Goal: Leave review/rating: Share an evaluation or opinion about a product, service, or content

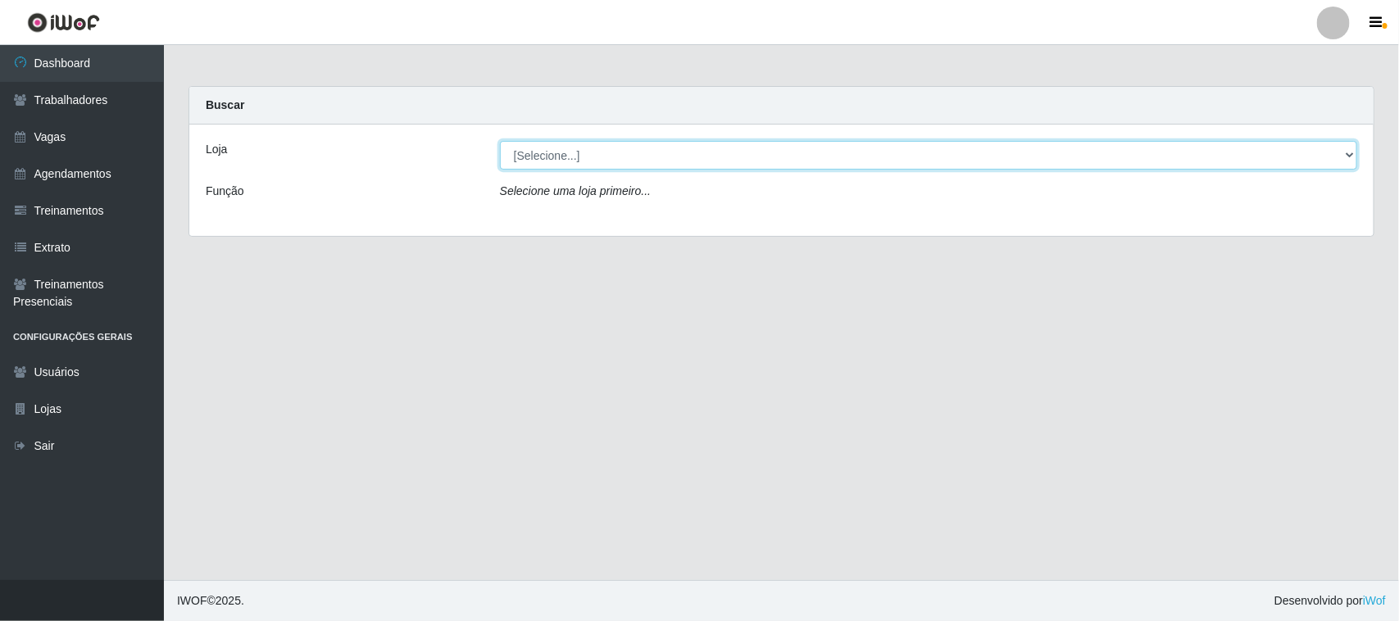
click at [554, 156] on select "[Selecione...] Nordestão - [GEOGRAPHIC_DATA]" at bounding box center [928, 155] width 857 height 29
select select "420"
click at [500, 141] on select "[Selecione...] Nordestão - [GEOGRAPHIC_DATA]" at bounding box center [928, 155] width 857 height 29
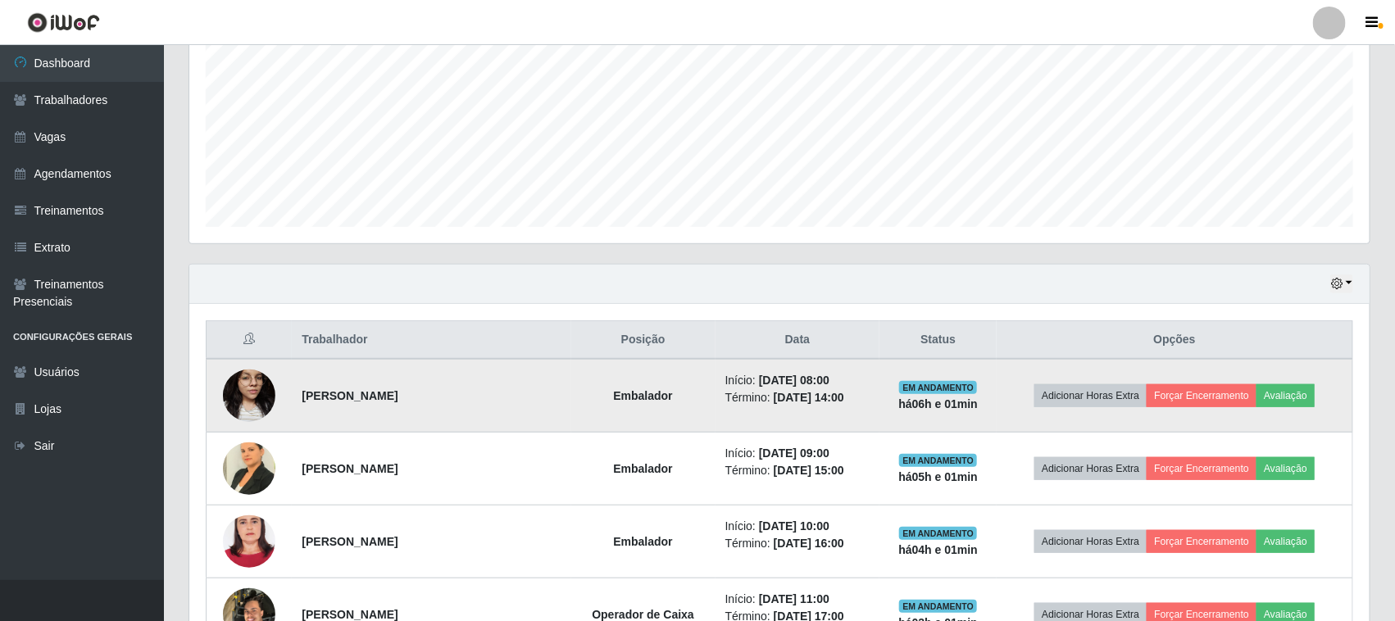
scroll to position [410, 0]
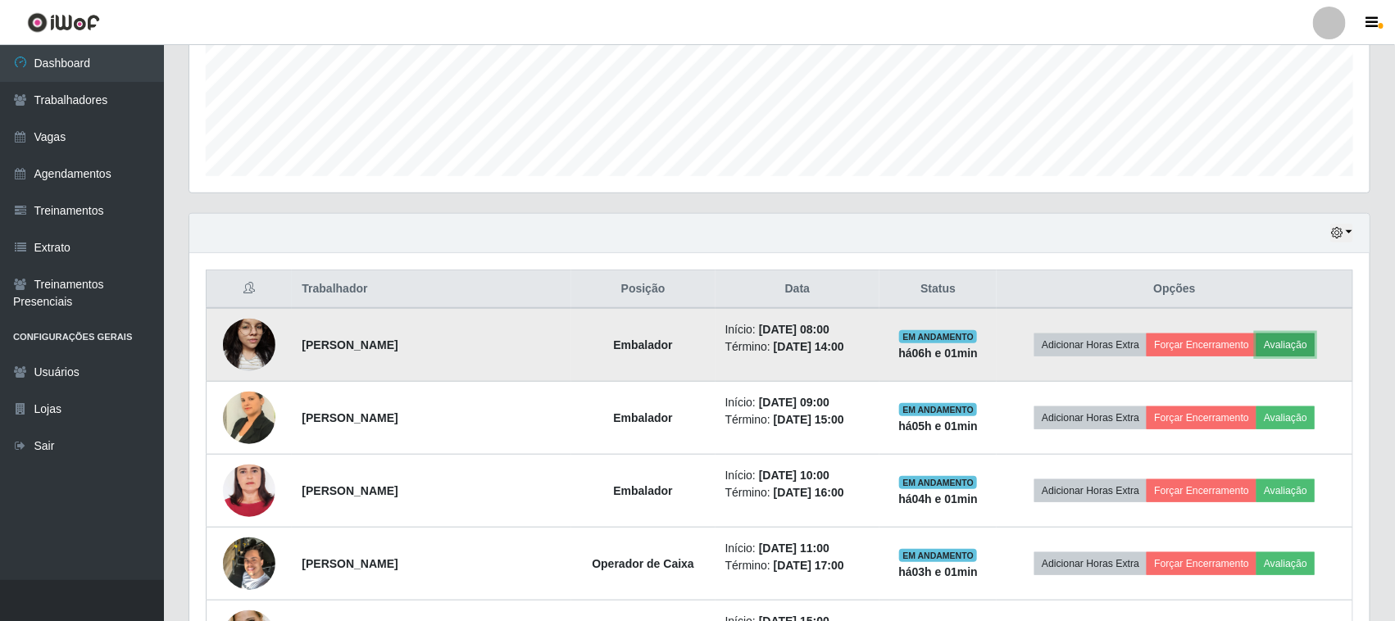
click at [1281, 347] on button "Avaliação" at bounding box center [1285, 345] width 58 height 23
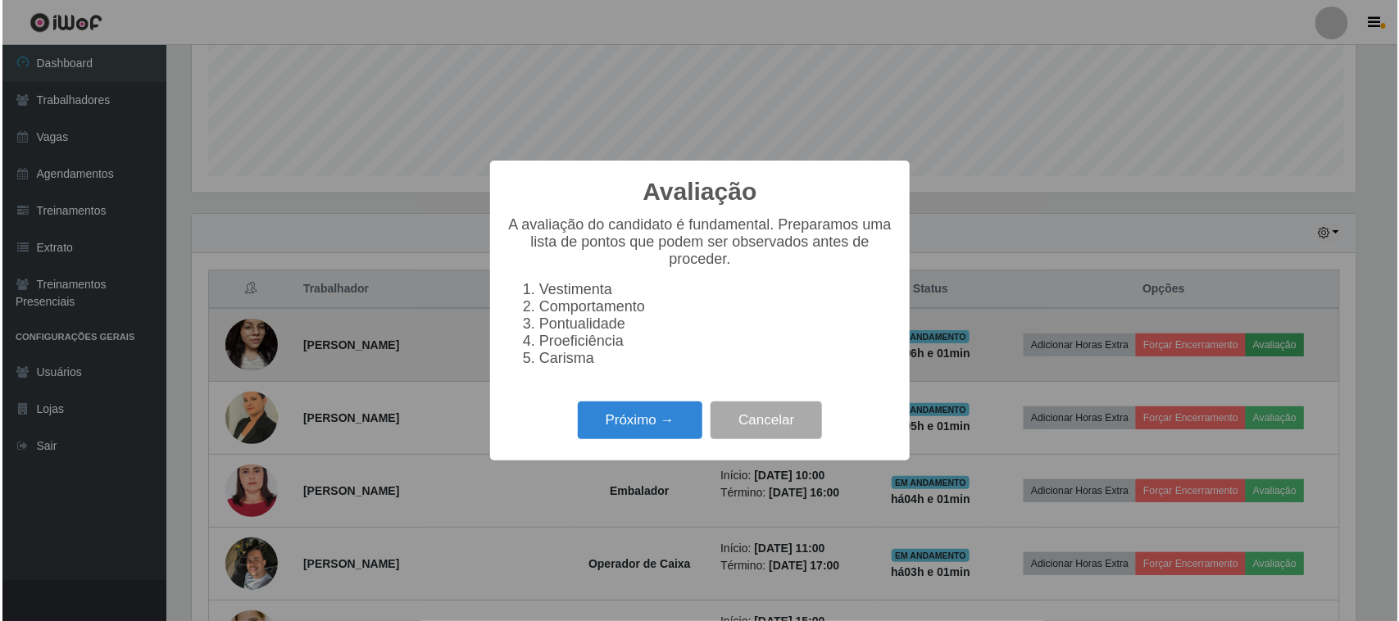
scroll to position [341, 1169]
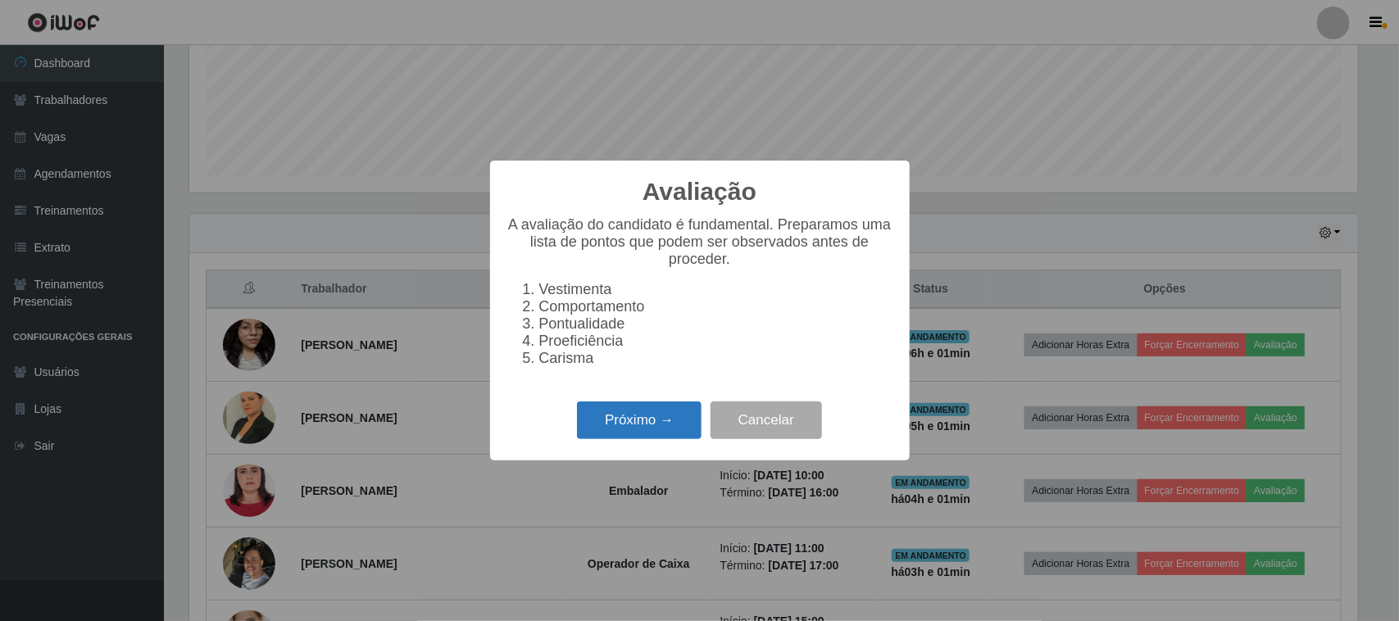
click at [623, 426] on button "Próximo →" at bounding box center [639, 421] width 125 height 39
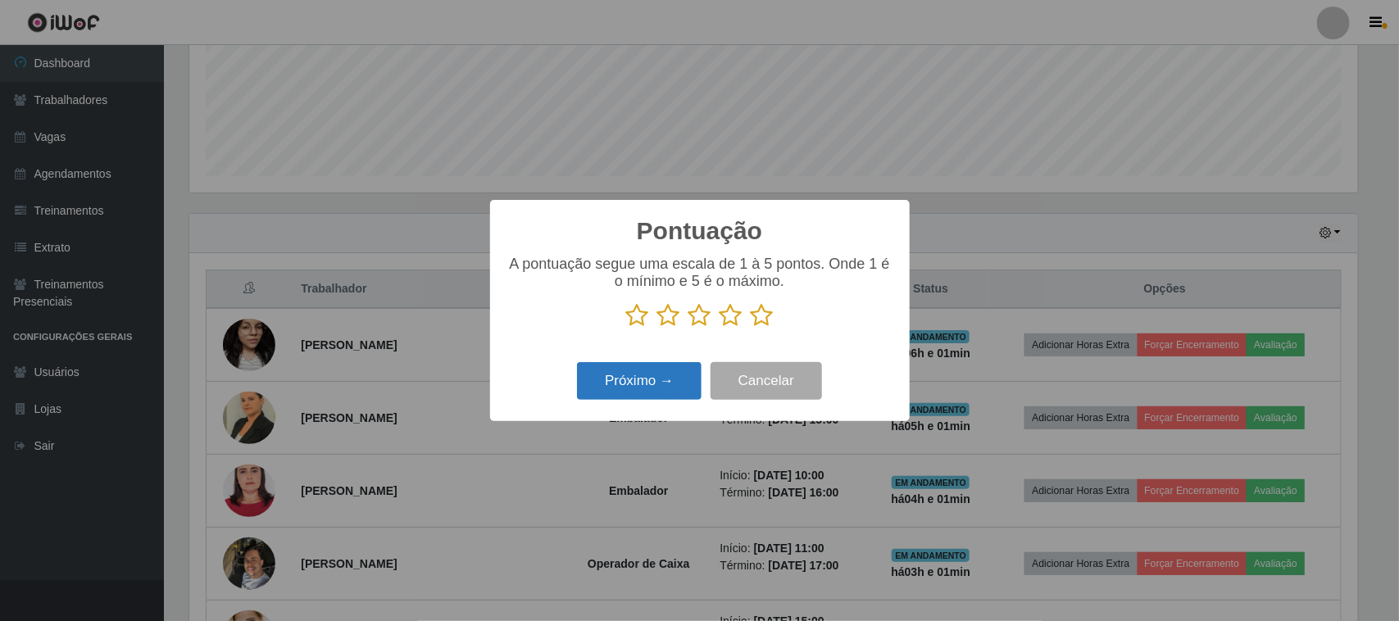
scroll to position [819197, 818367]
drag, startPoint x: 767, startPoint y: 318, endPoint x: 706, endPoint y: 343, distance: 65.4
click at [766, 318] on icon at bounding box center [762, 315] width 23 height 25
click at [751, 328] on input "radio" at bounding box center [751, 328] width 0 height 0
click at [646, 387] on button "Próximo →" at bounding box center [639, 381] width 125 height 39
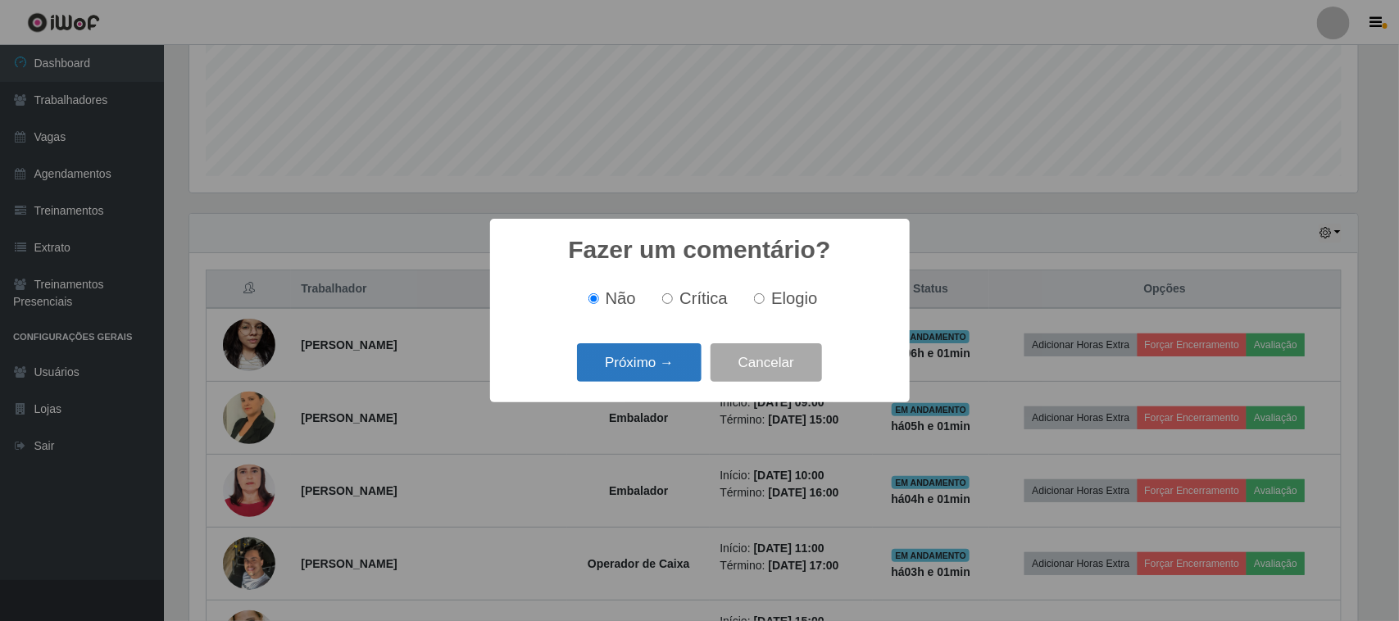
click at [660, 362] on button "Próximo →" at bounding box center [639, 362] width 125 height 39
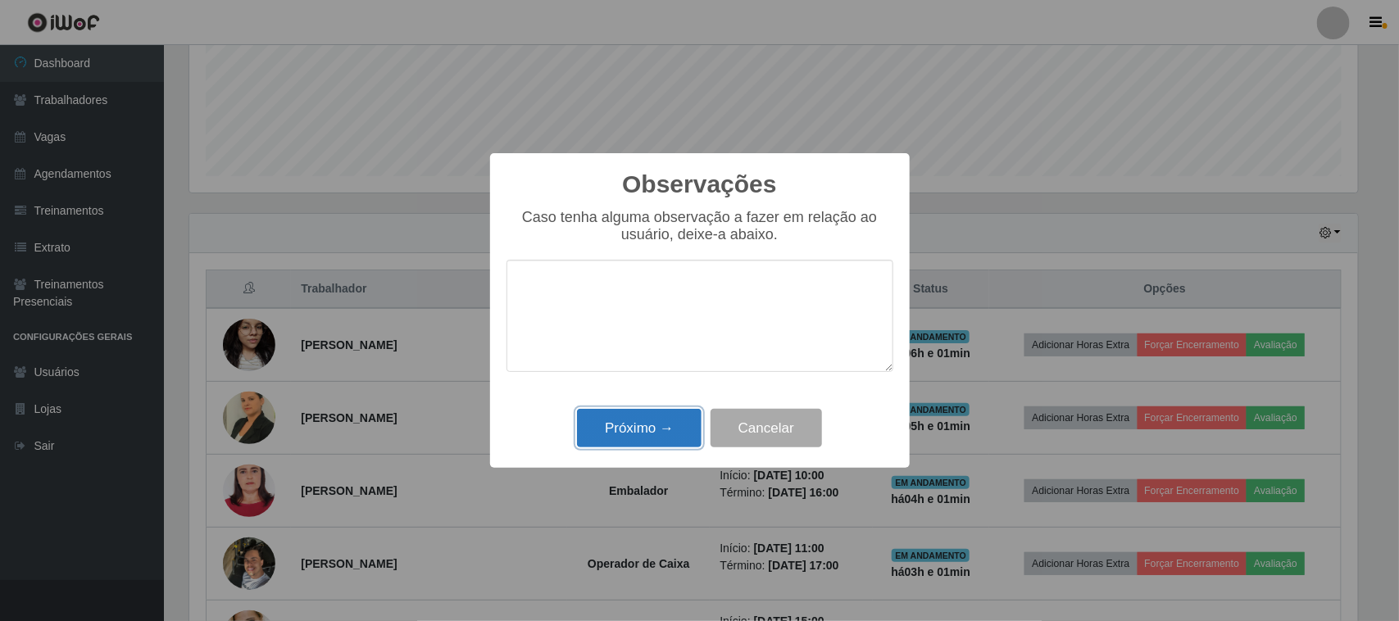
click at [635, 423] on button "Próximo →" at bounding box center [639, 428] width 125 height 39
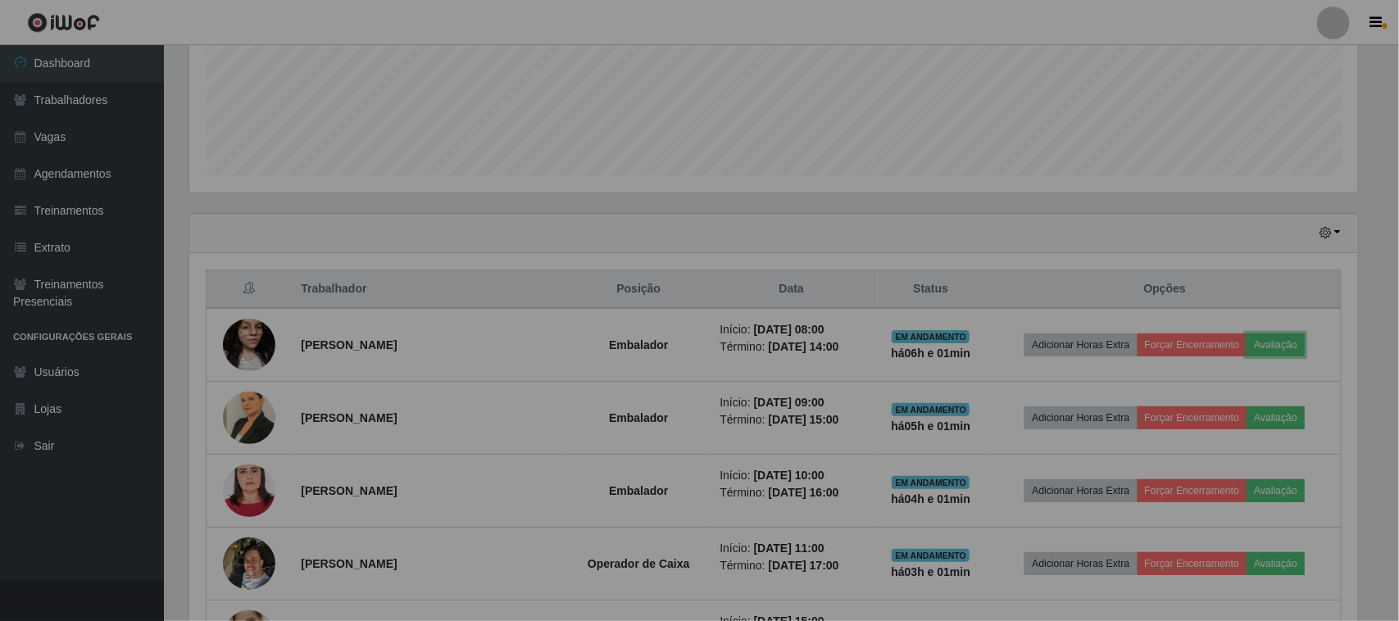
scroll to position [341, 1180]
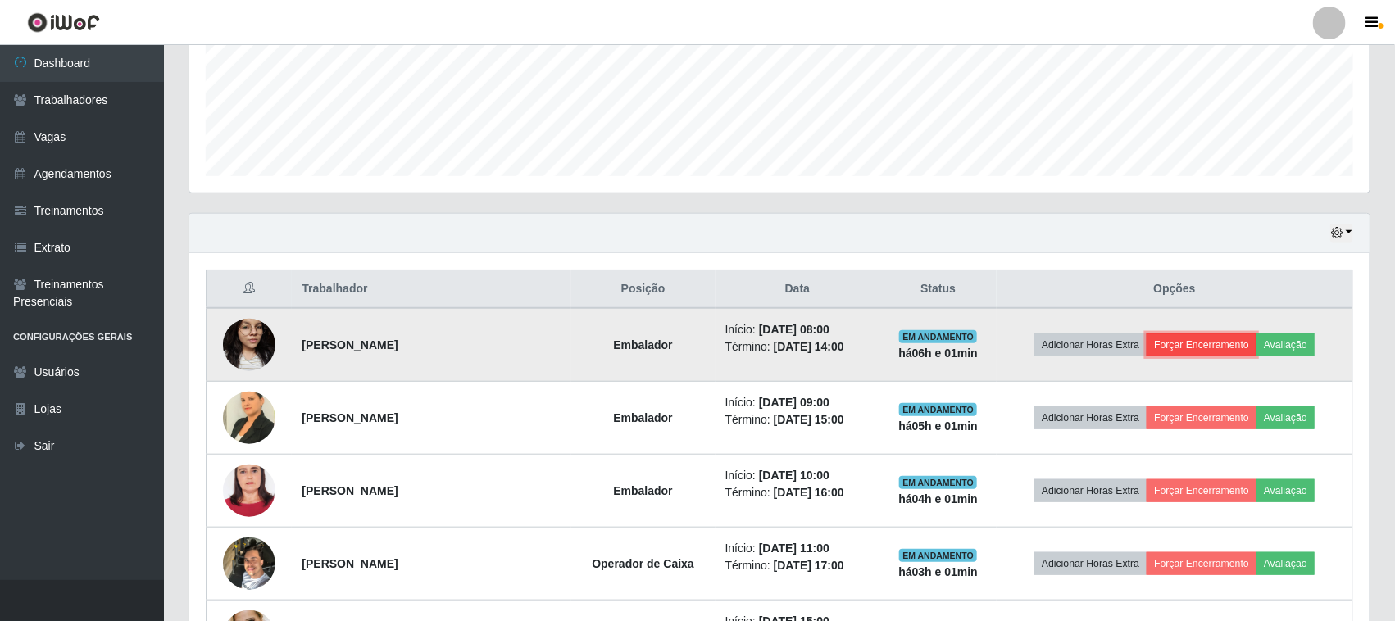
click at [1225, 344] on button "Forçar Encerramento" at bounding box center [1202, 345] width 110 height 23
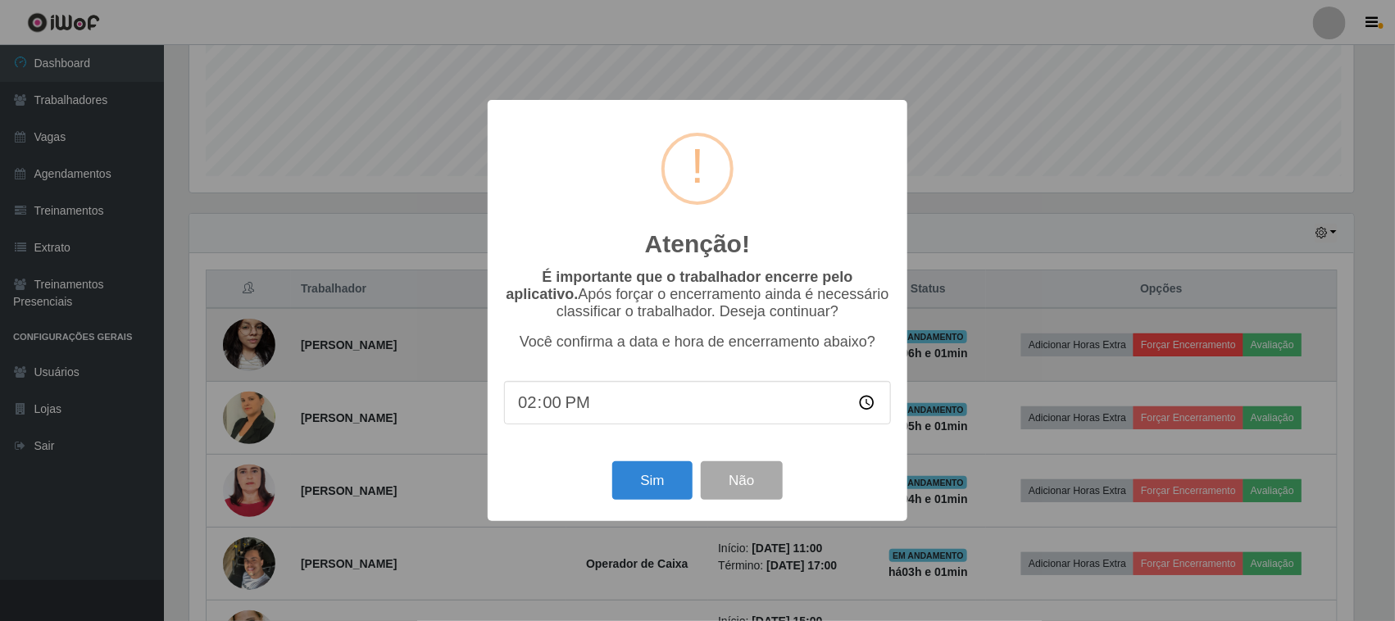
scroll to position [341, 1169]
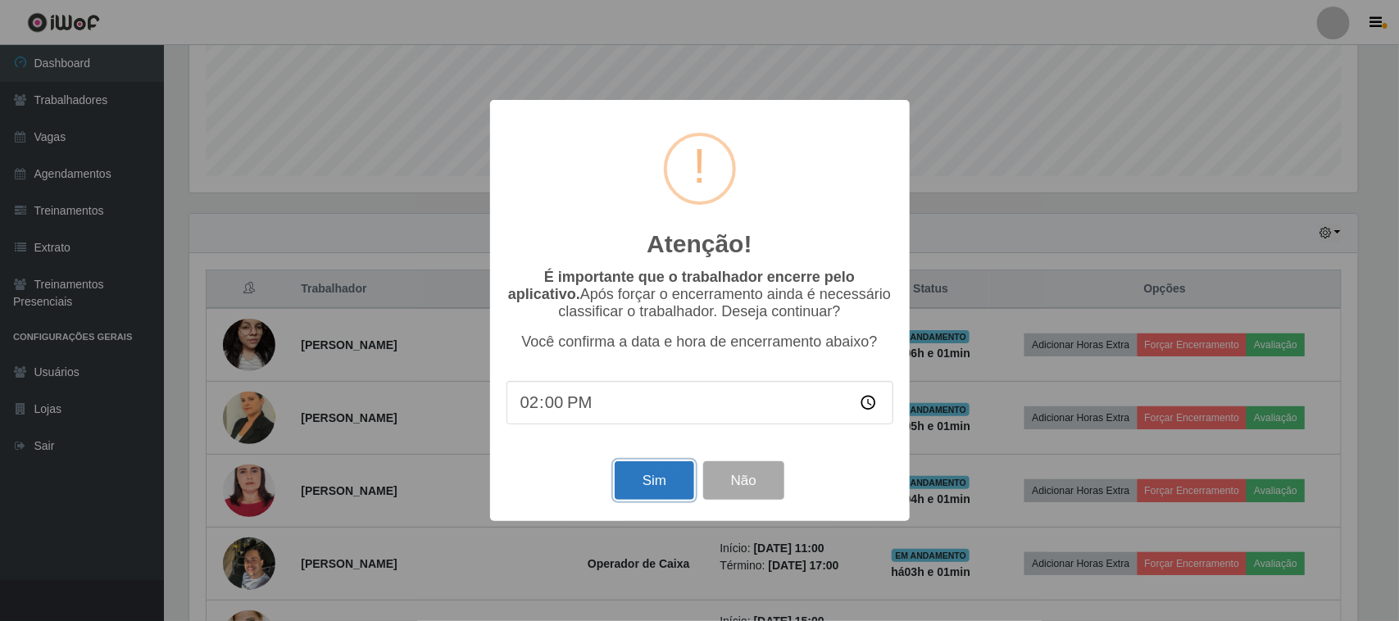
click at [650, 480] on button "Sim" at bounding box center [654, 480] width 79 height 39
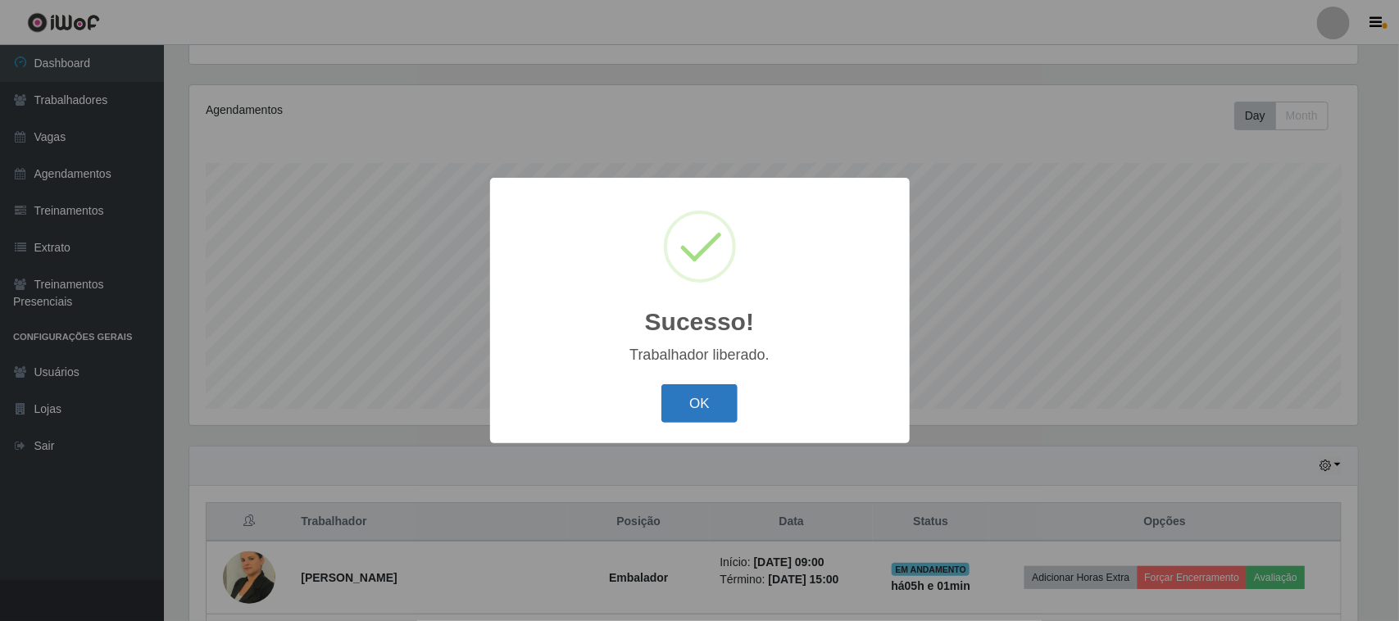
click at [710, 411] on button "OK" at bounding box center [699, 403] width 76 height 39
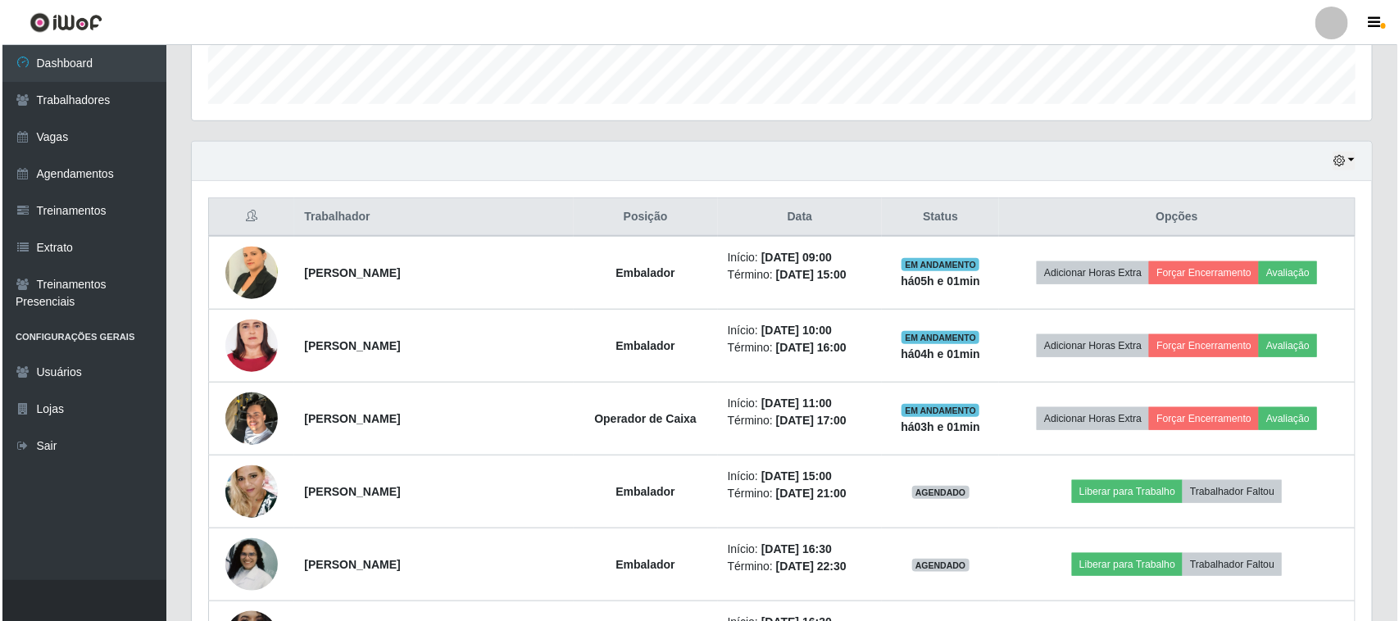
scroll to position [484, 0]
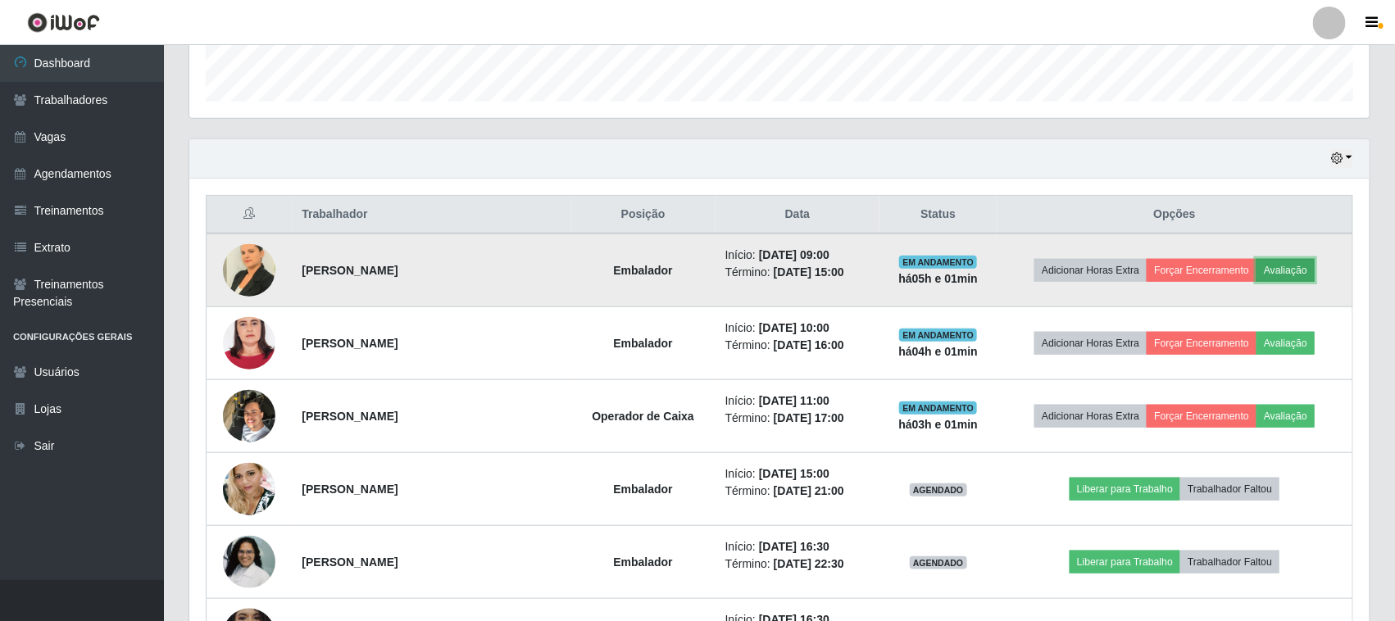
click at [1303, 266] on button "Avaliação" at bounding box center [1285, 270] width 58 height 23
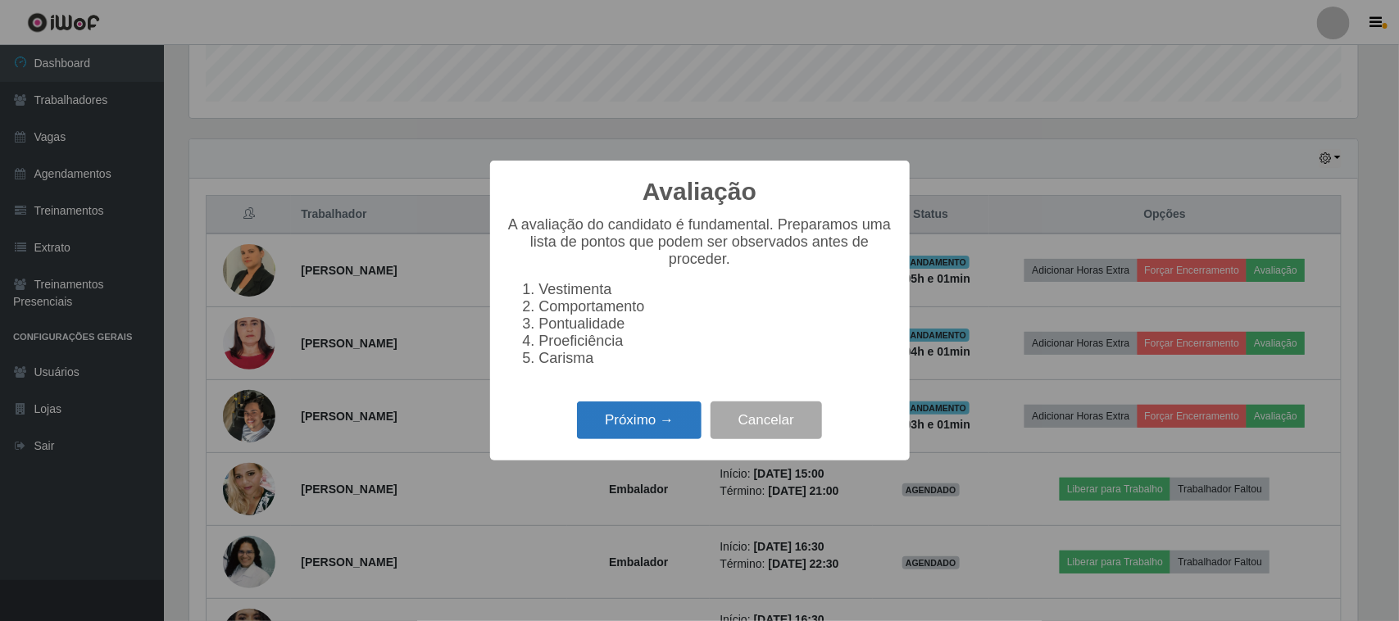
click at [665, 427] on button "Próximo →" at bounding box center [639, 421] width 125 height 39
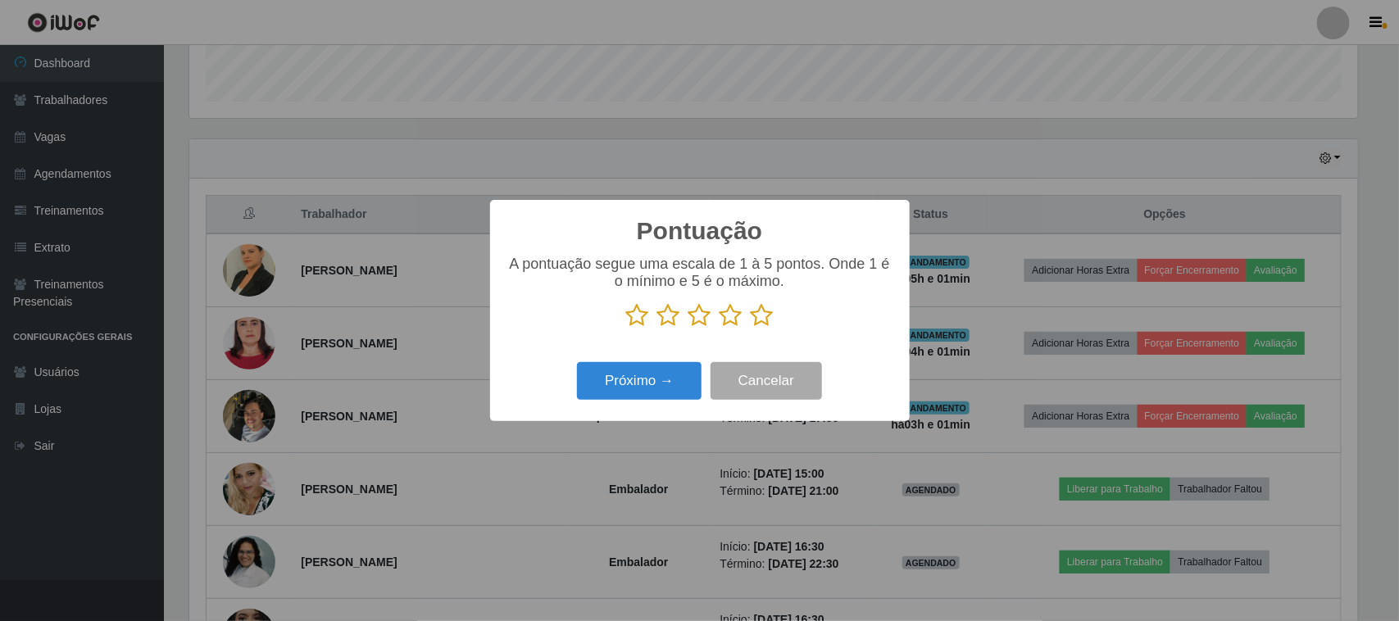
scroll to position [819197, 818367]
click at [758, 316] on icon at bounding box center [762, 315] width 23 height 25
click at [751, 328] on input "radio" at bounding box center [751, 328] width 0 height 0
click at [645, 404] on div "Próximo → Cancelar" at bounding box center [699, 380] width 387 height 47
click at [649, 386] on button "Próximo →" at bounding box center [639, 381] width 125 height 39
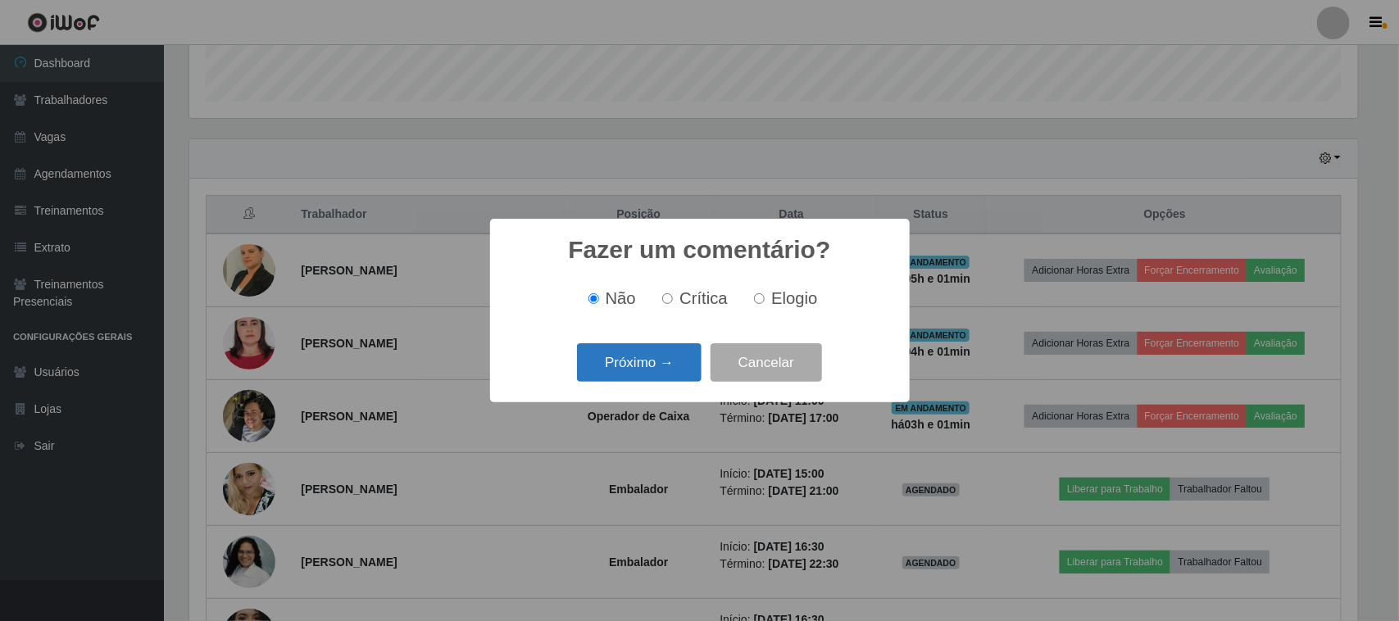
click at [668, 366] on button "Próximo →" at bounding box center [639, 362] width 125 height 39
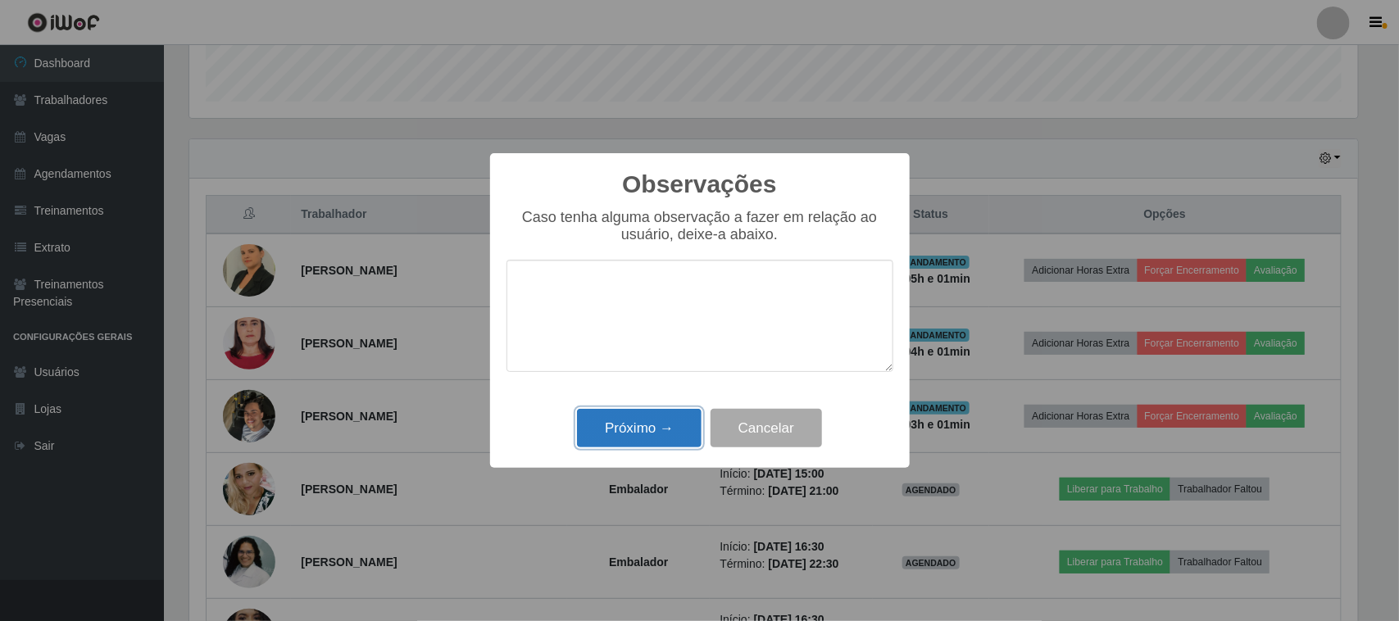
click at [629, 426] on button "Próximo →" at bounding box center [639, 428] width 125 height 39
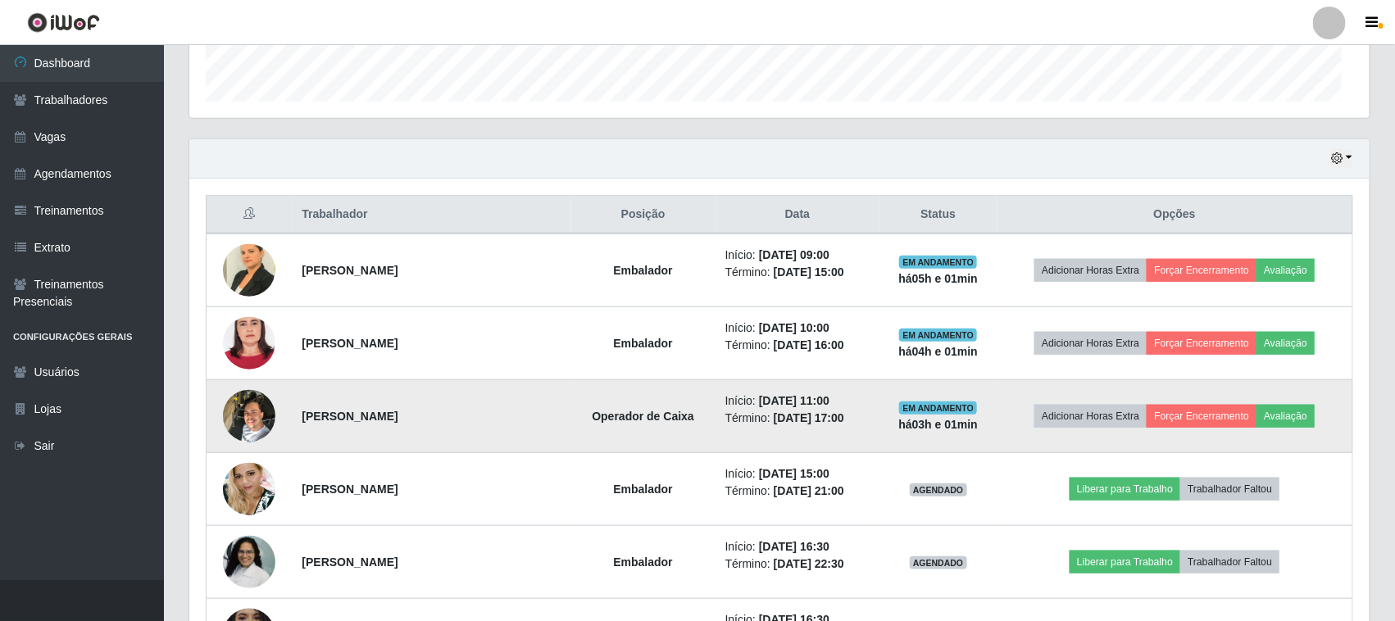
scroll to position [341, 1180]
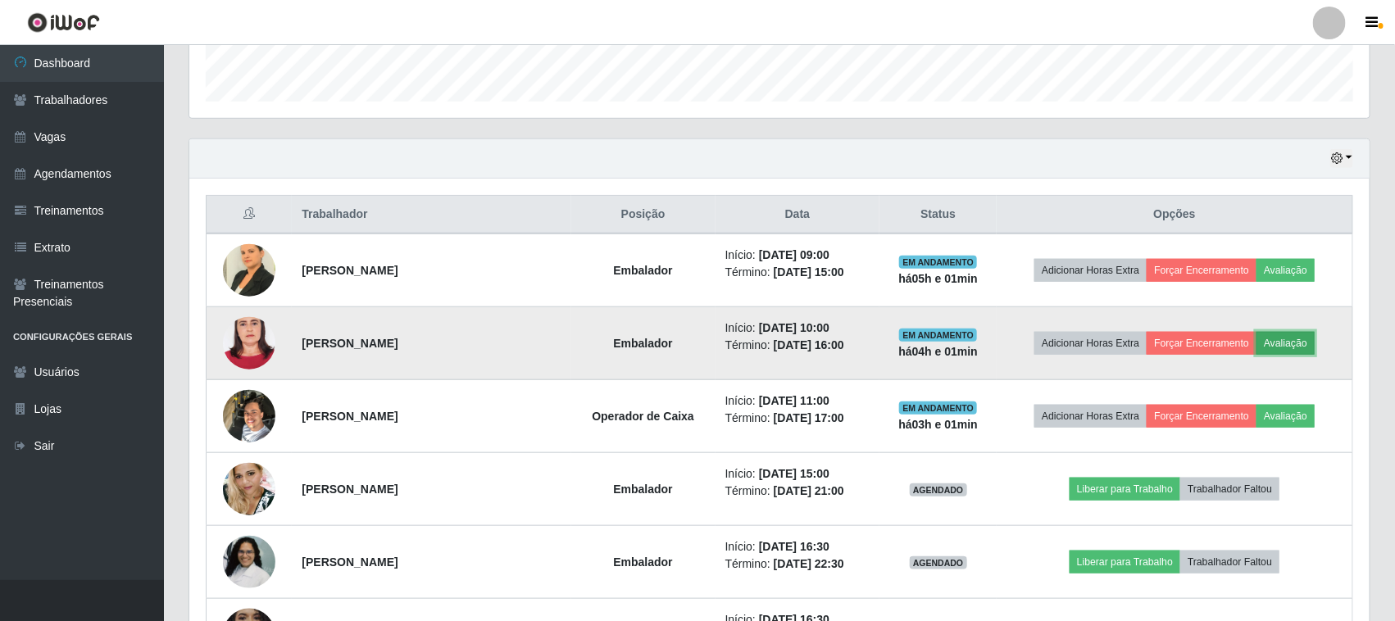
click at [1300, 342] on button "Avaliação" at bounding box center [1285, 343] width 58 height 23
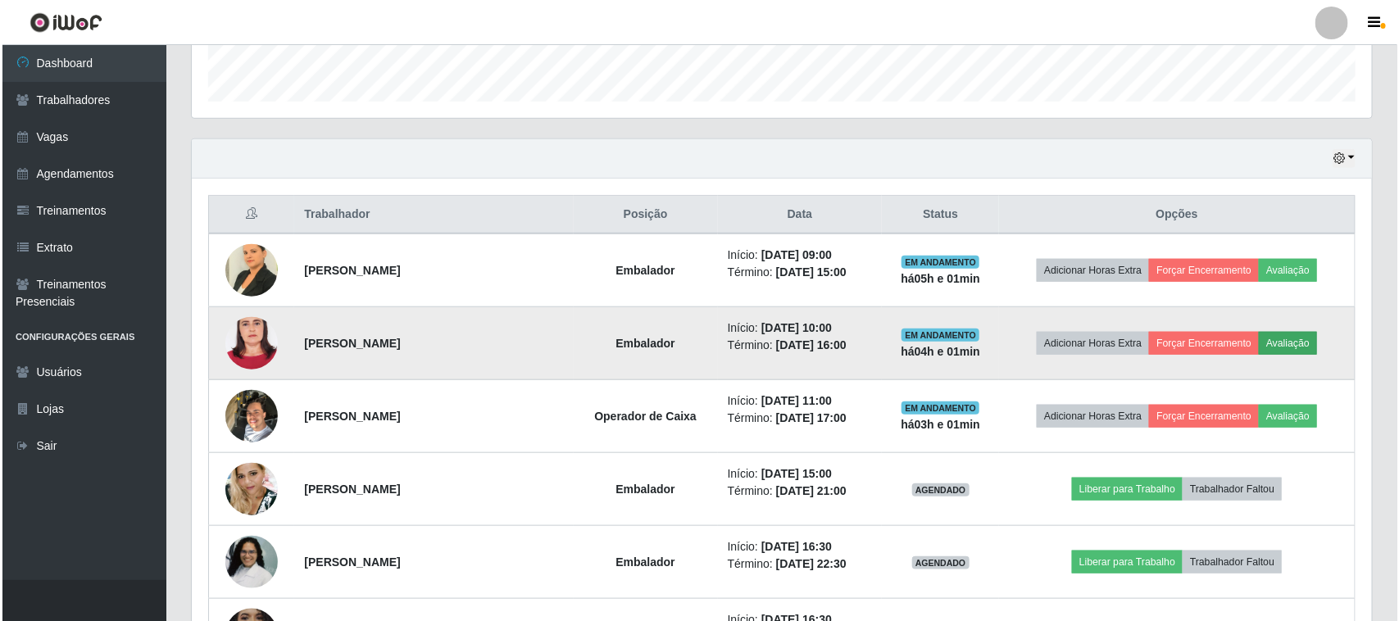
scroll to position [341, 1169]
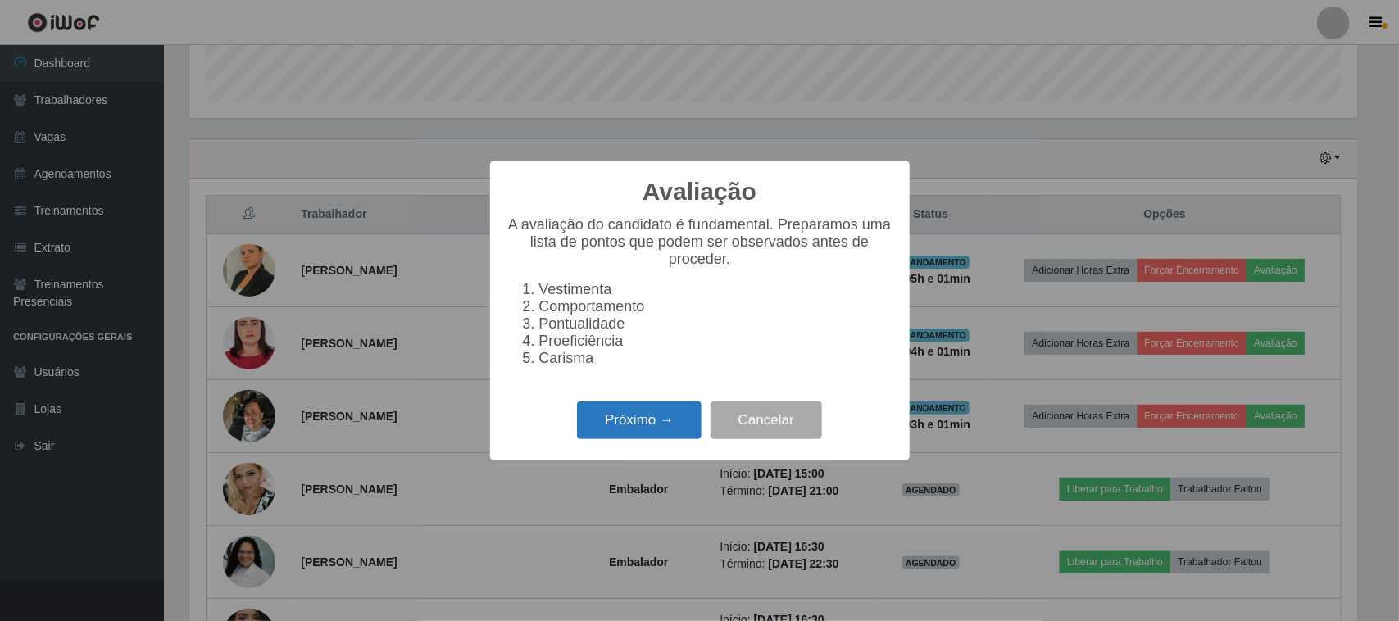
click at [635, 424] on button "Próximo →" at bounding box center [639, 421] width 125 height 39
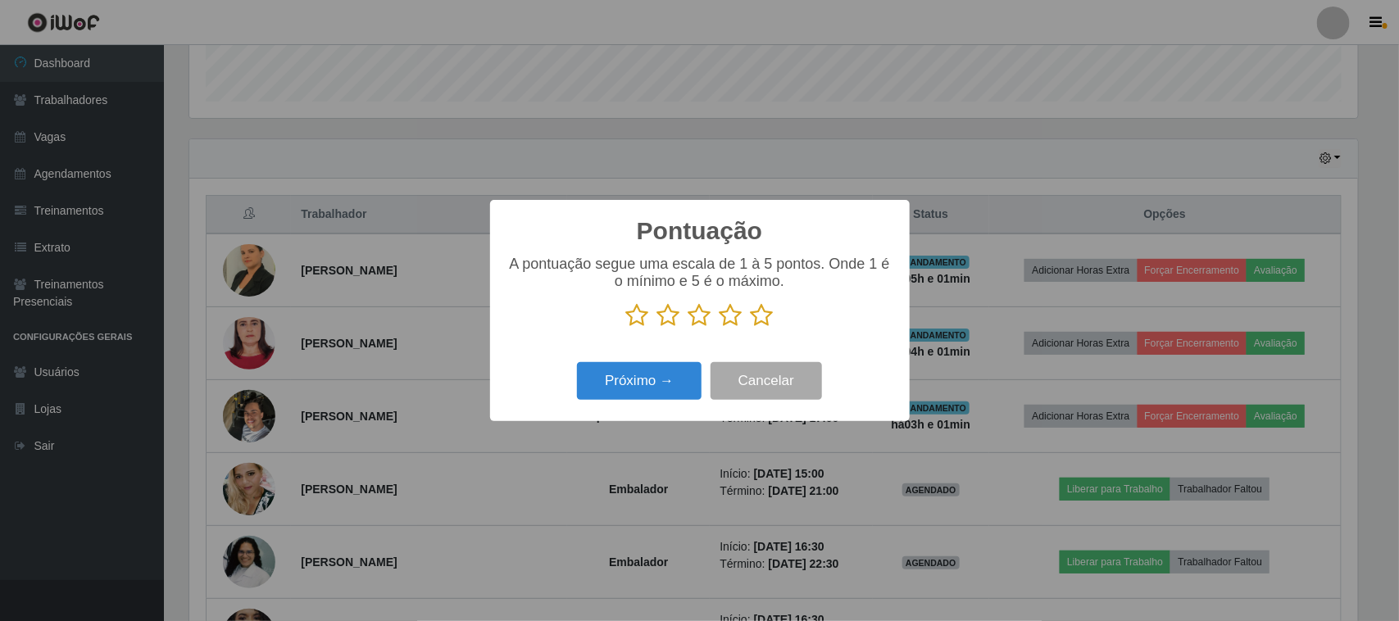
click at [762, 320] on icon at bounding box center [762, 315] width 23 height 25
click at [751, 328] on input "radio" at bounding box center [751, 328] width 0 height 0
click at [615, 384] on button "Próximo →" at bounding box center [639, 381] width 125 height 39
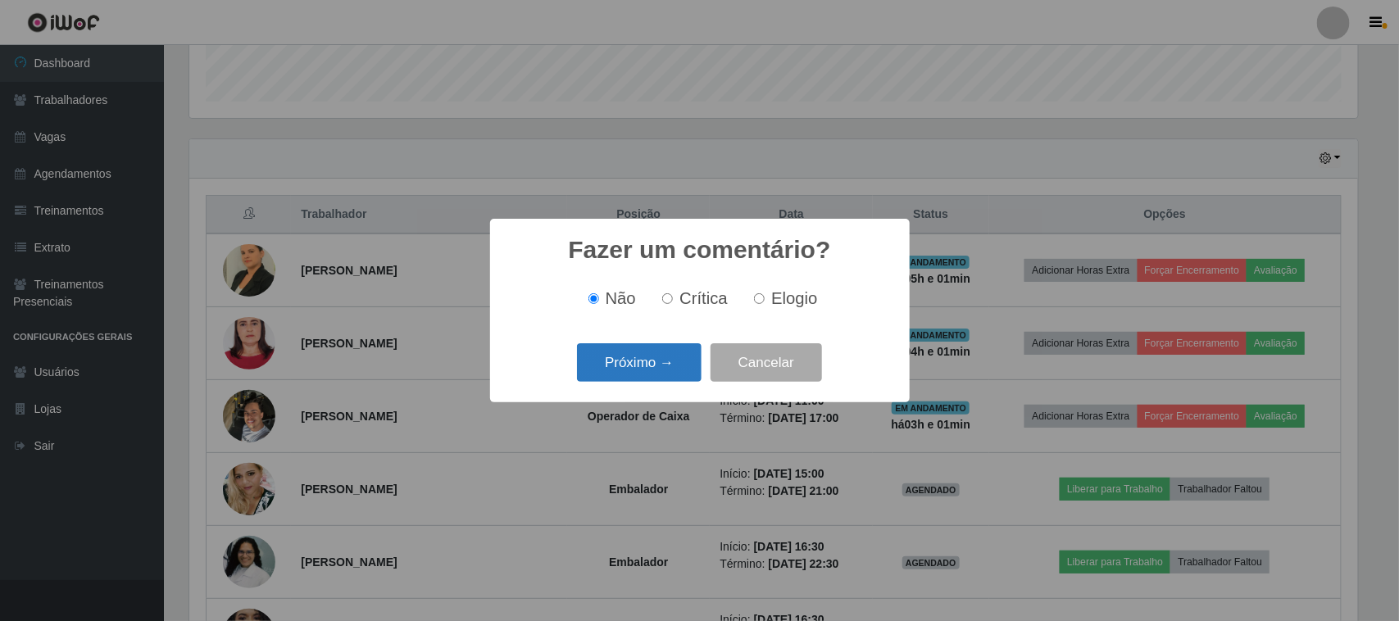
click at [635, 366] on button "Próximo →" at bounding box center [639, 362] width 125 height 39
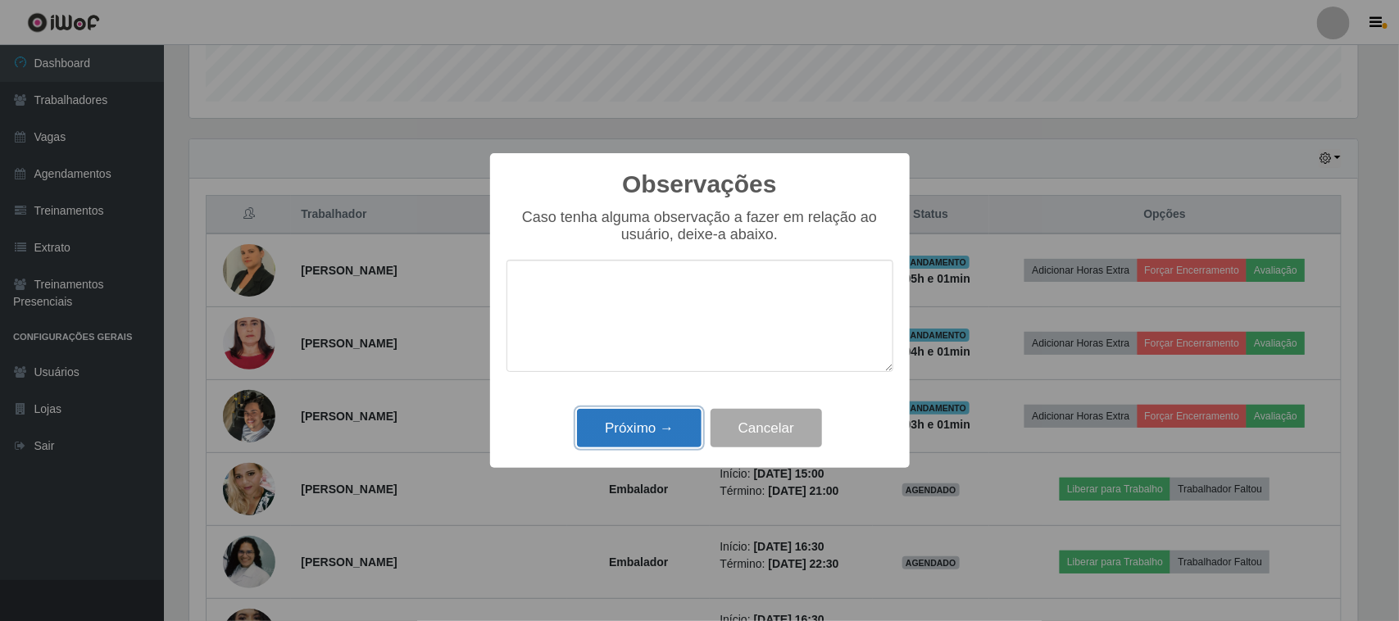
click at [635, 428] on button "Próximo →" at bounding box center [639, 428] width 125 height 39
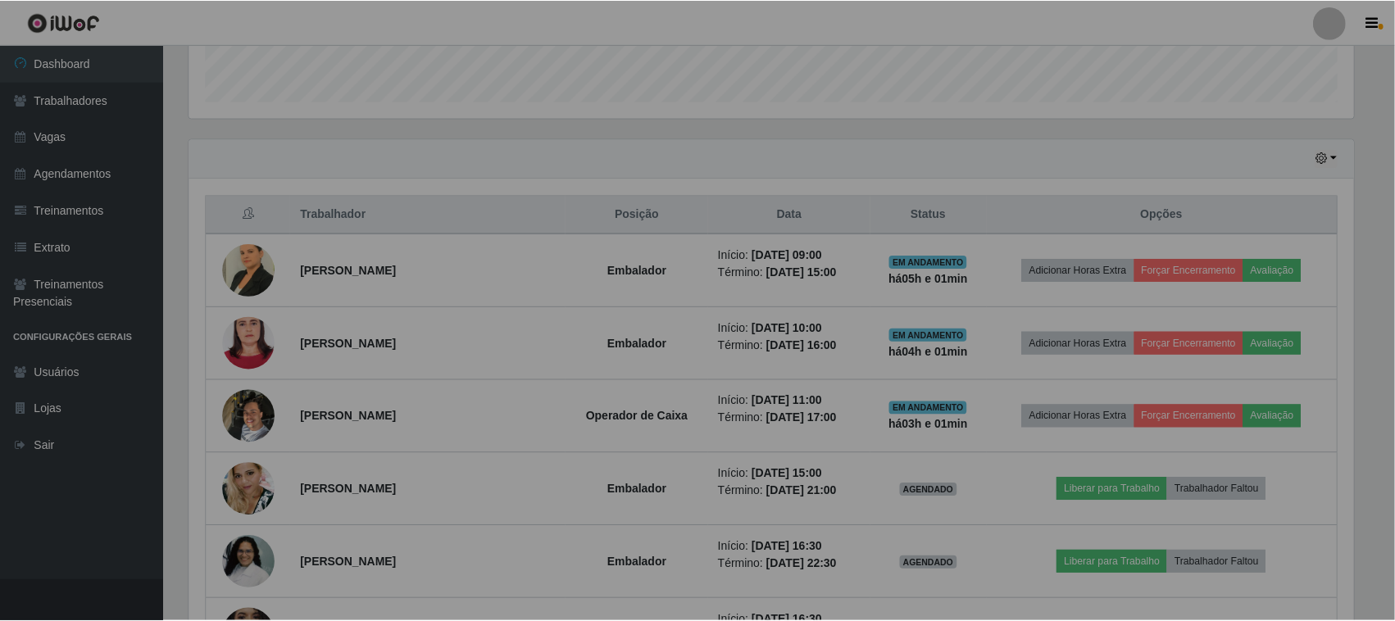
scroll to position [0, 0]
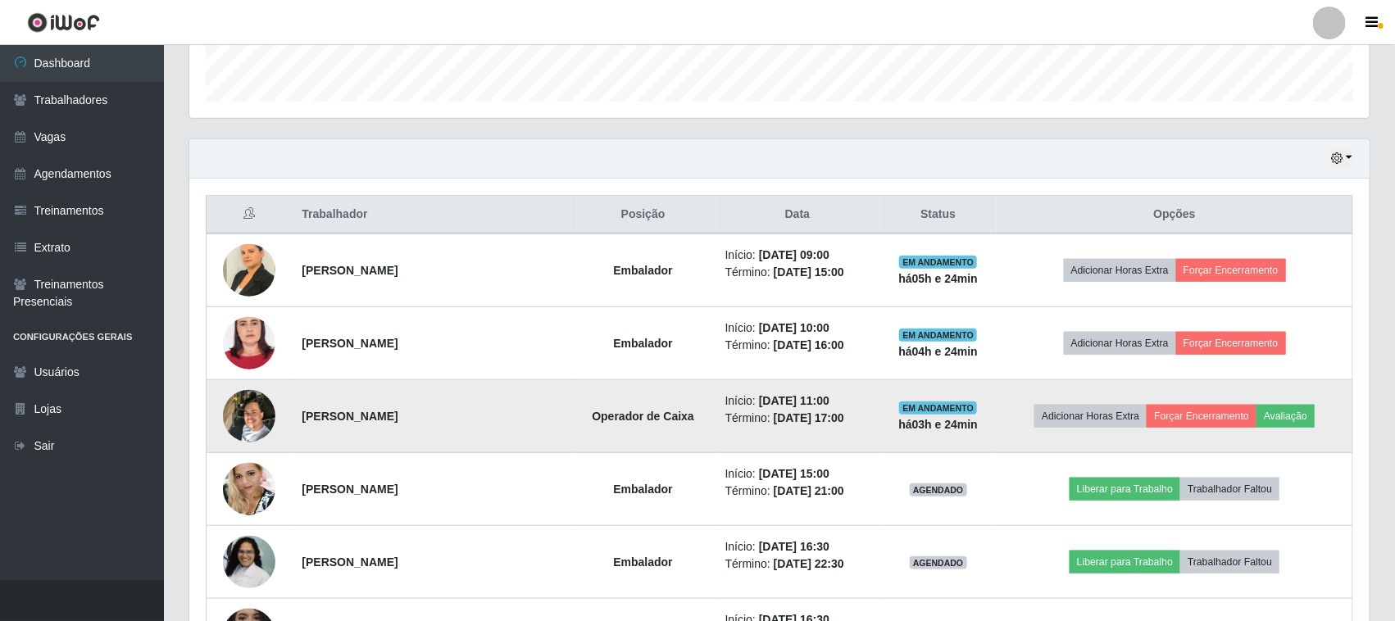
click at [251, 425] on img at bounding box center [249, 416] width 52 height 70
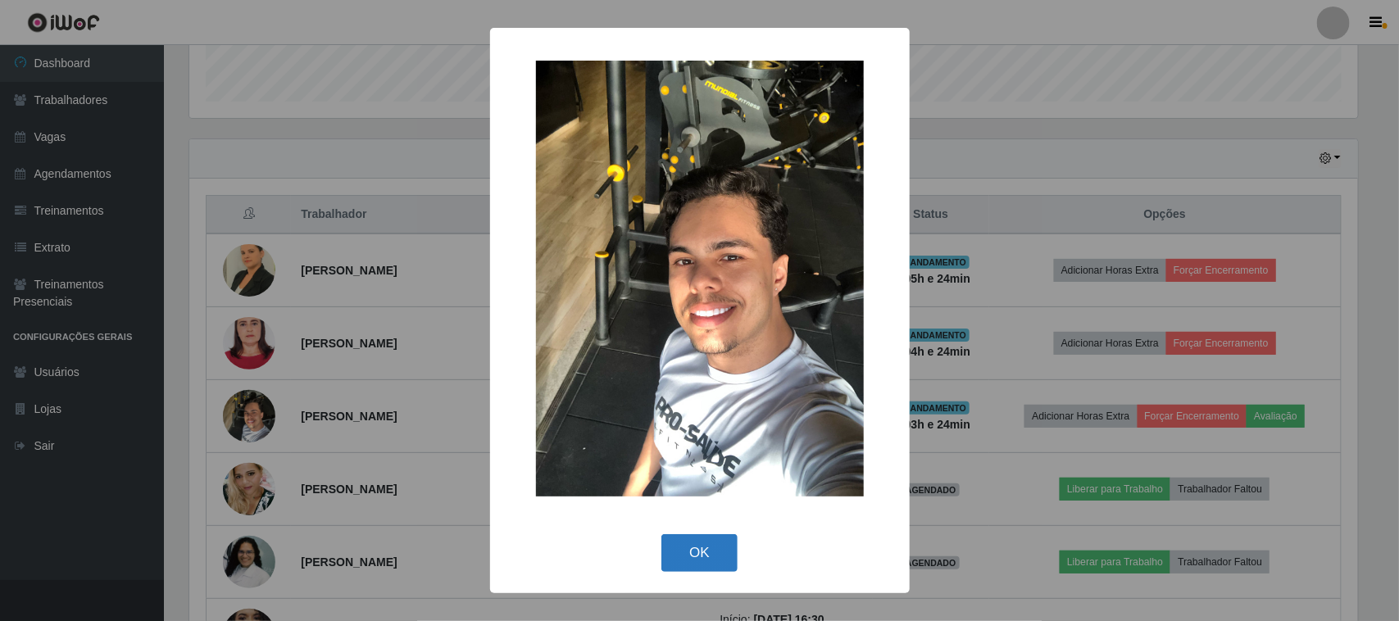
click at [699, 564] on button "OK" at bounding box center [699, 553] width 76 height 39
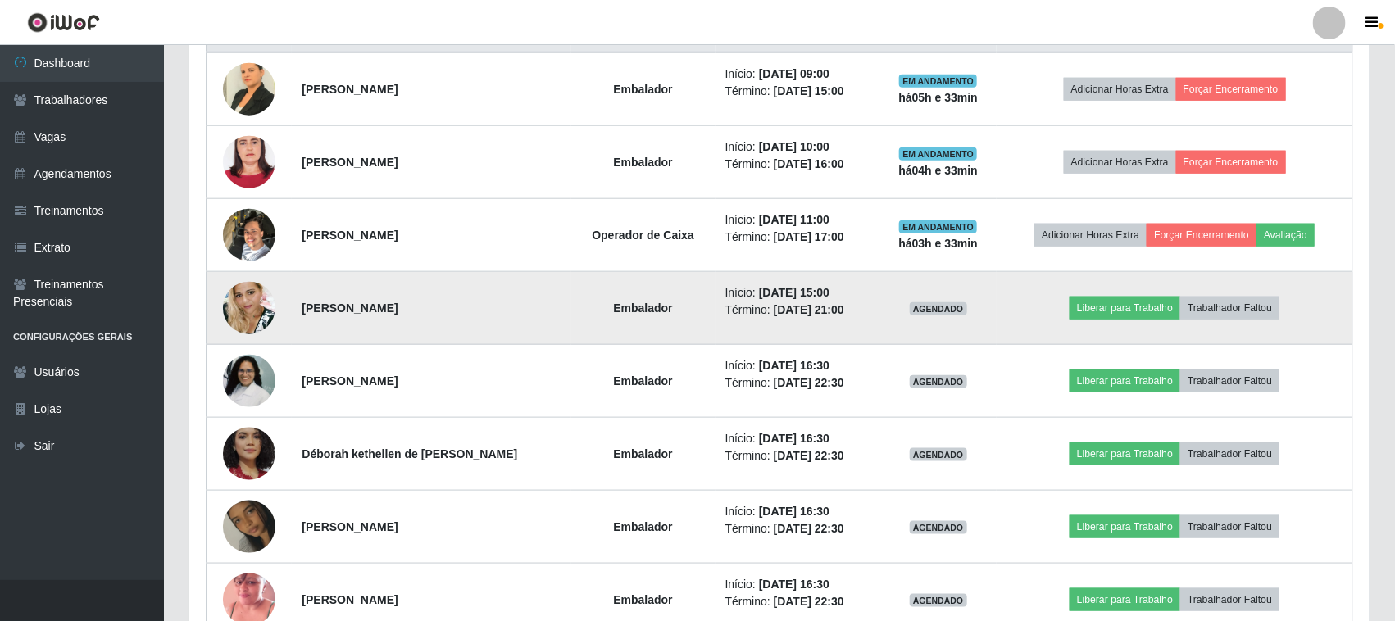
scroll to position [689, 0]
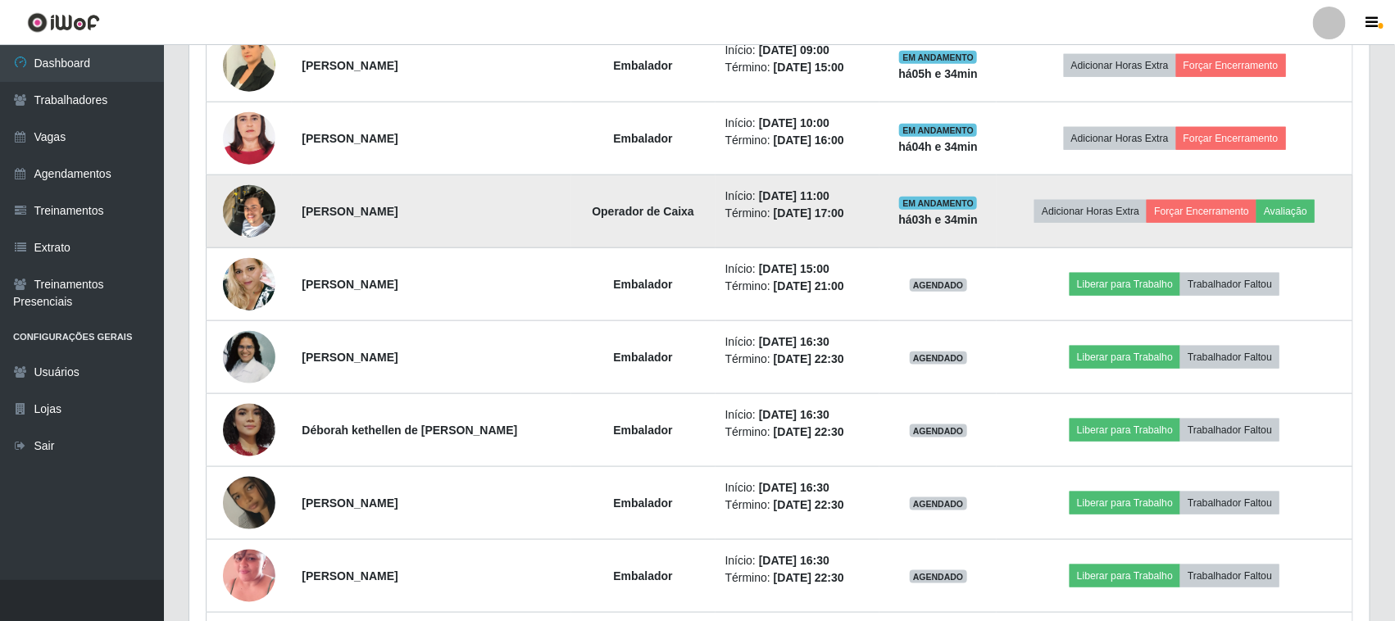
click at [247, 207] on img at bounding box center [249, 211] width 52 height 70
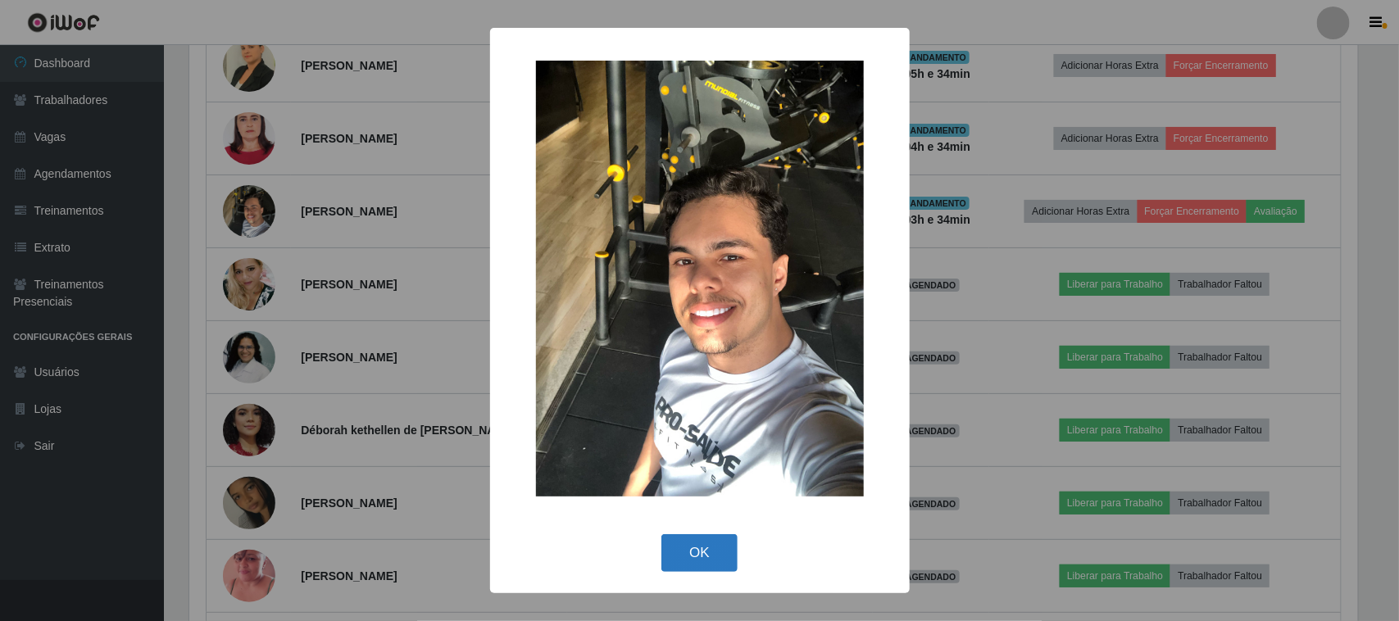
click at [710, 549] on button "OK" at bounding box center [699, 553] width 76 height 39
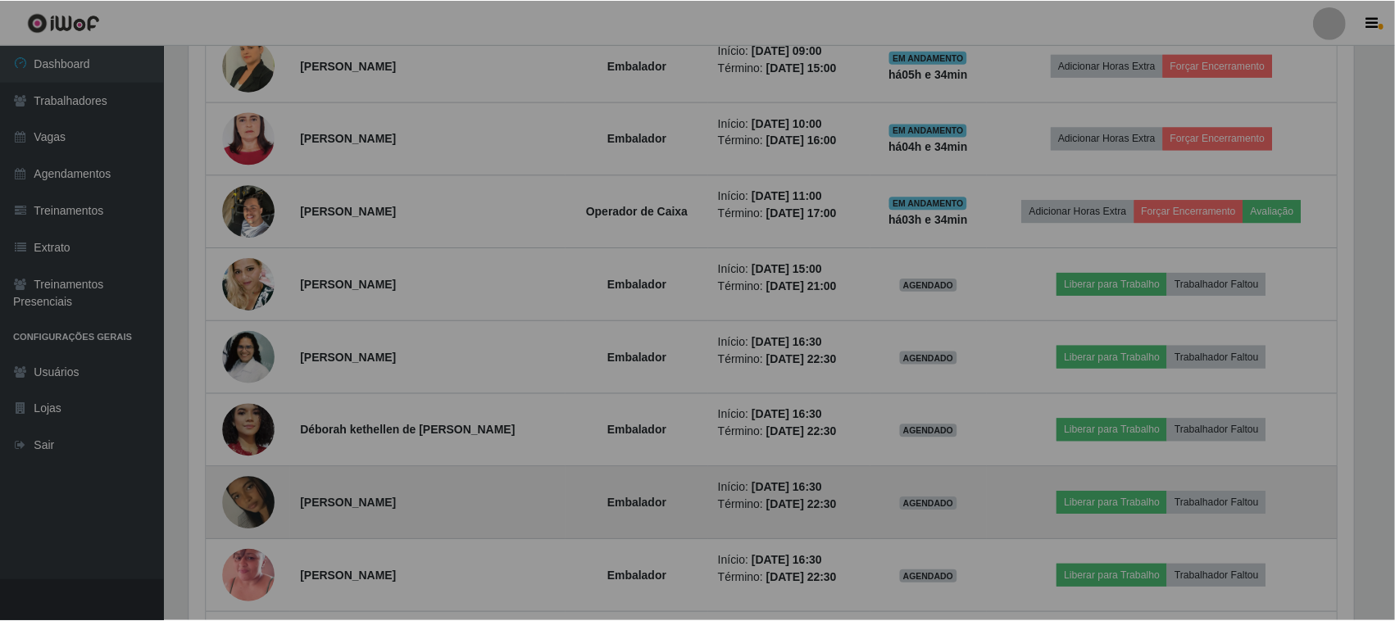
scroll to position [341, 1180]
